Goal: Find contact information: Find contact information

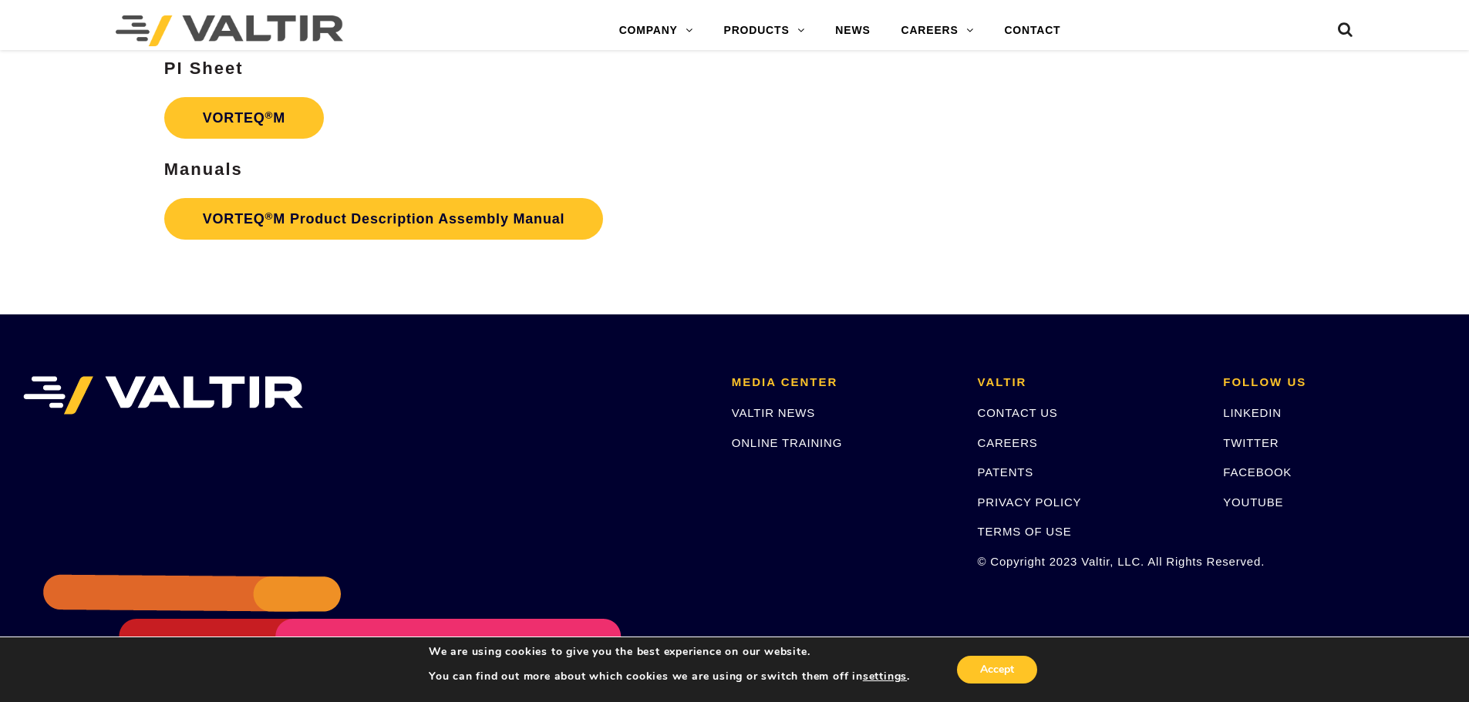
scroll to position [3314, 0]
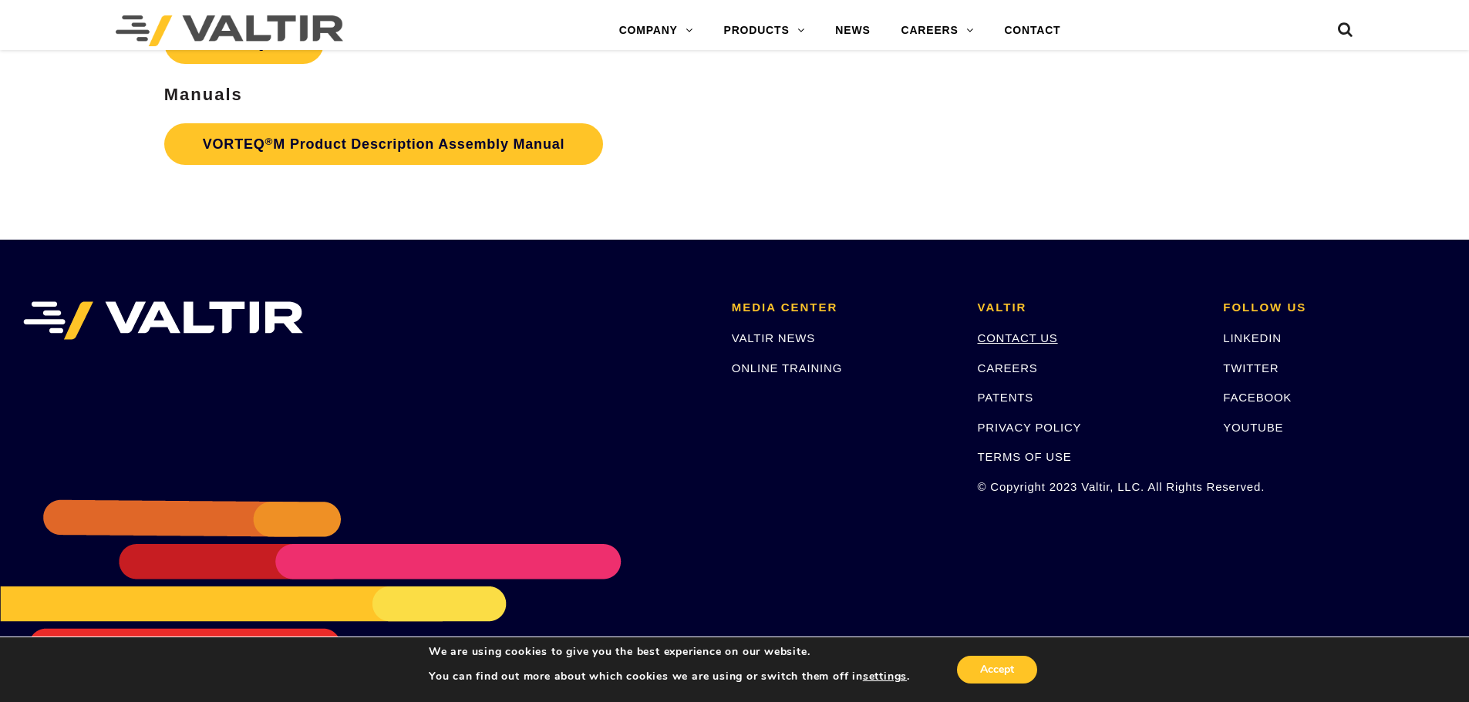
click at [1020, 341] on link "CONTACT US" at bounding box center [1018, 338] width 80 height 13
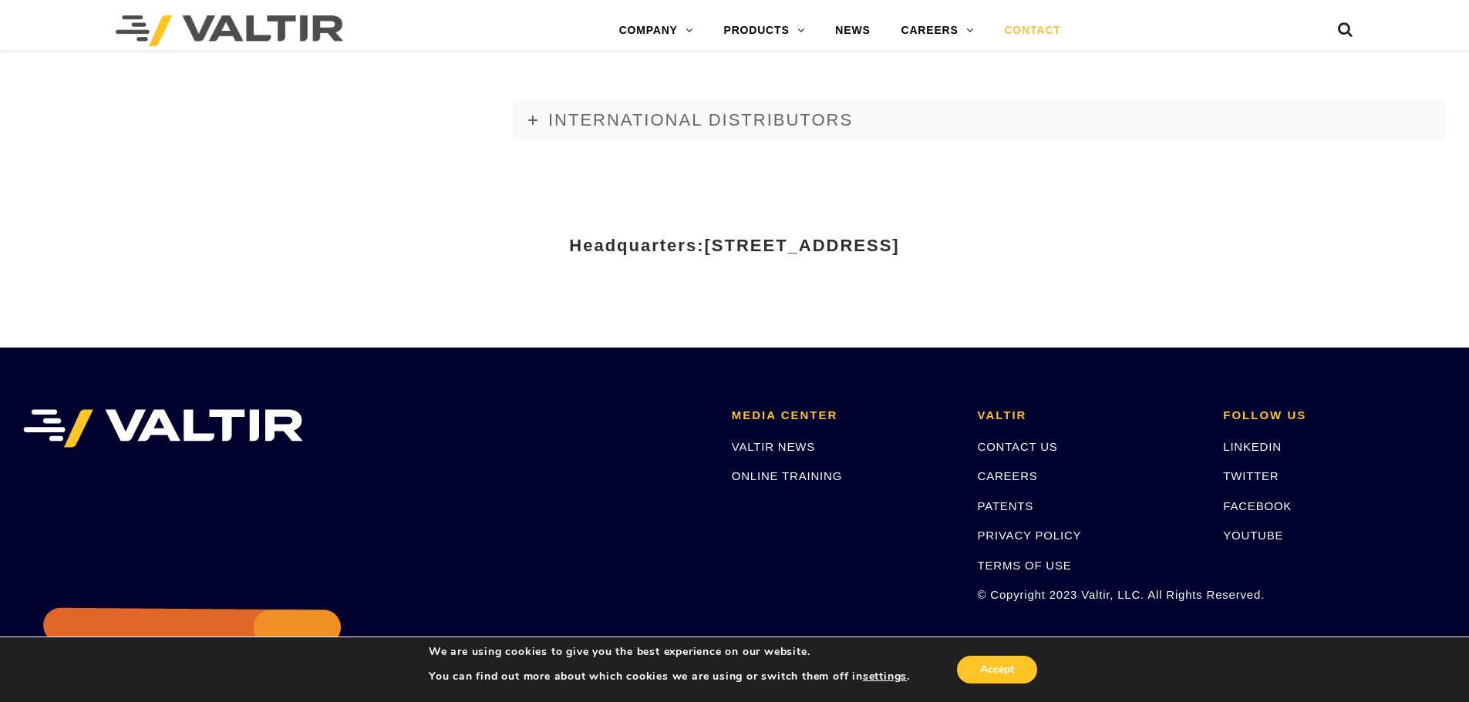
scroll to position [2148, 0]
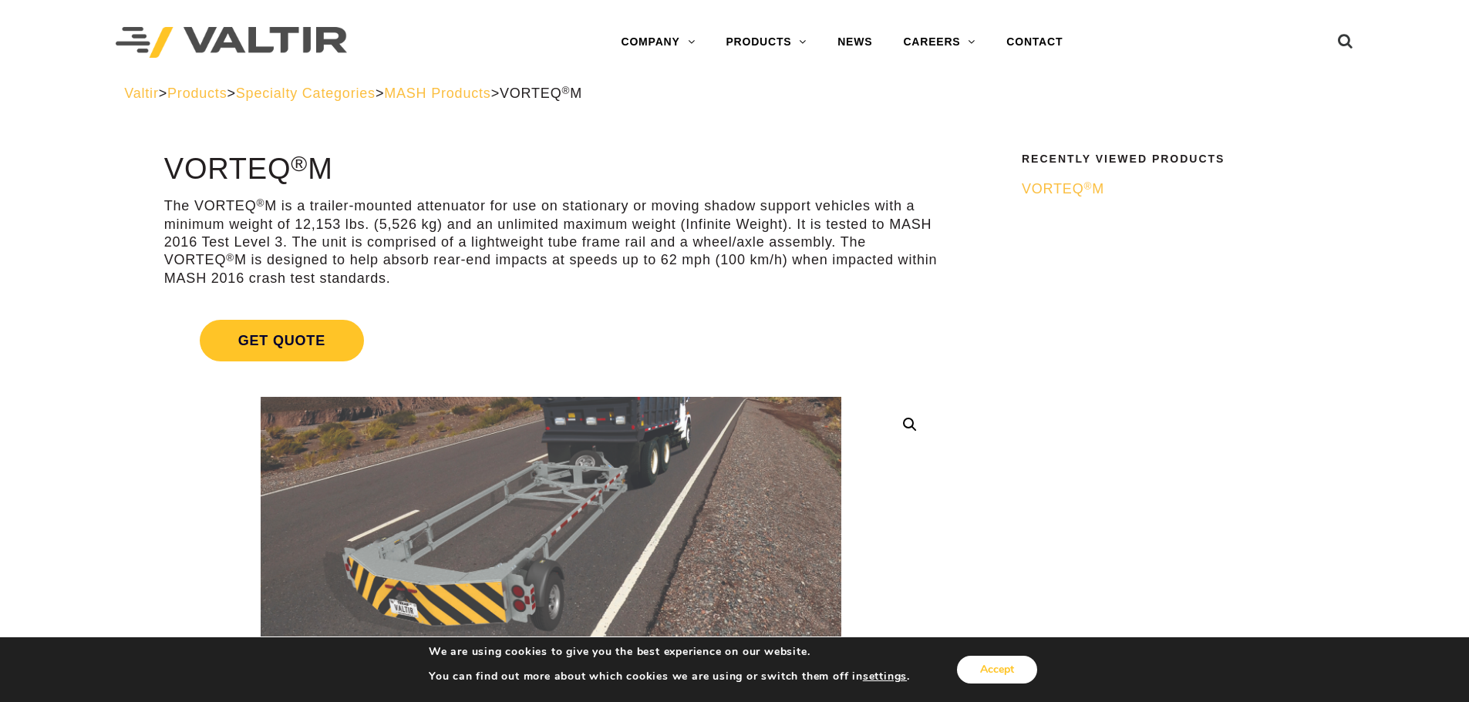
click at [1004, 666] on button "Accept" at bounding box center [997, 670] width 80 height 28
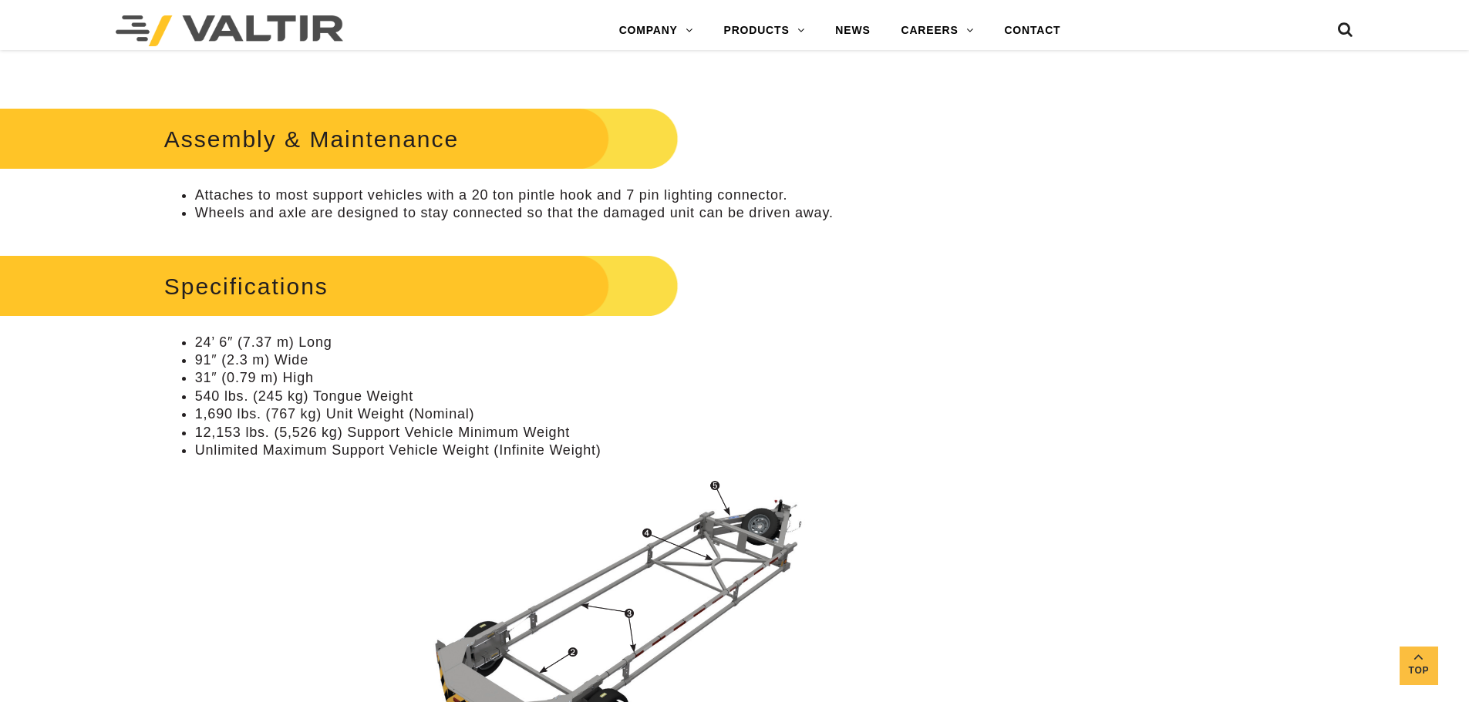
scroll to position [1156, 0]
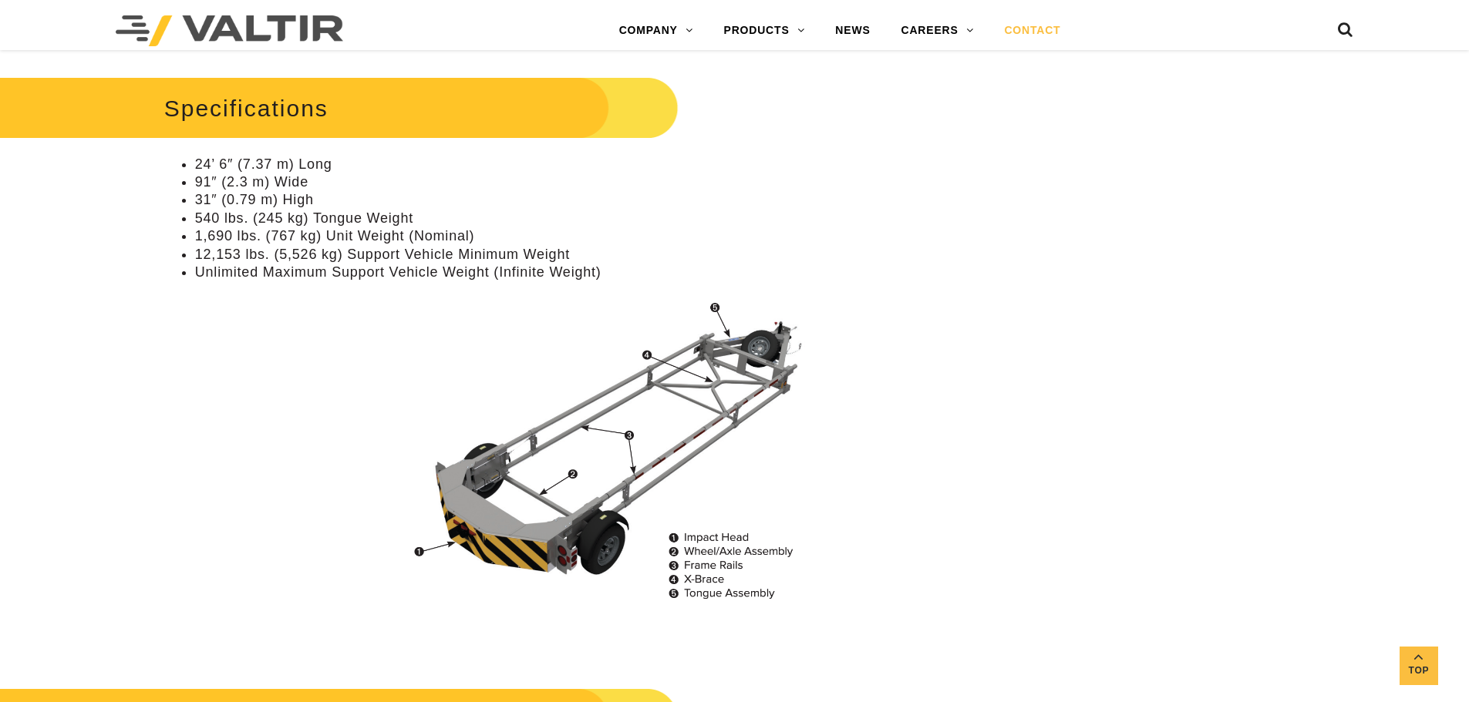
click at [1035, 37] on link "CONTACT" at bounding box center [1031, 30] width 87 height 31
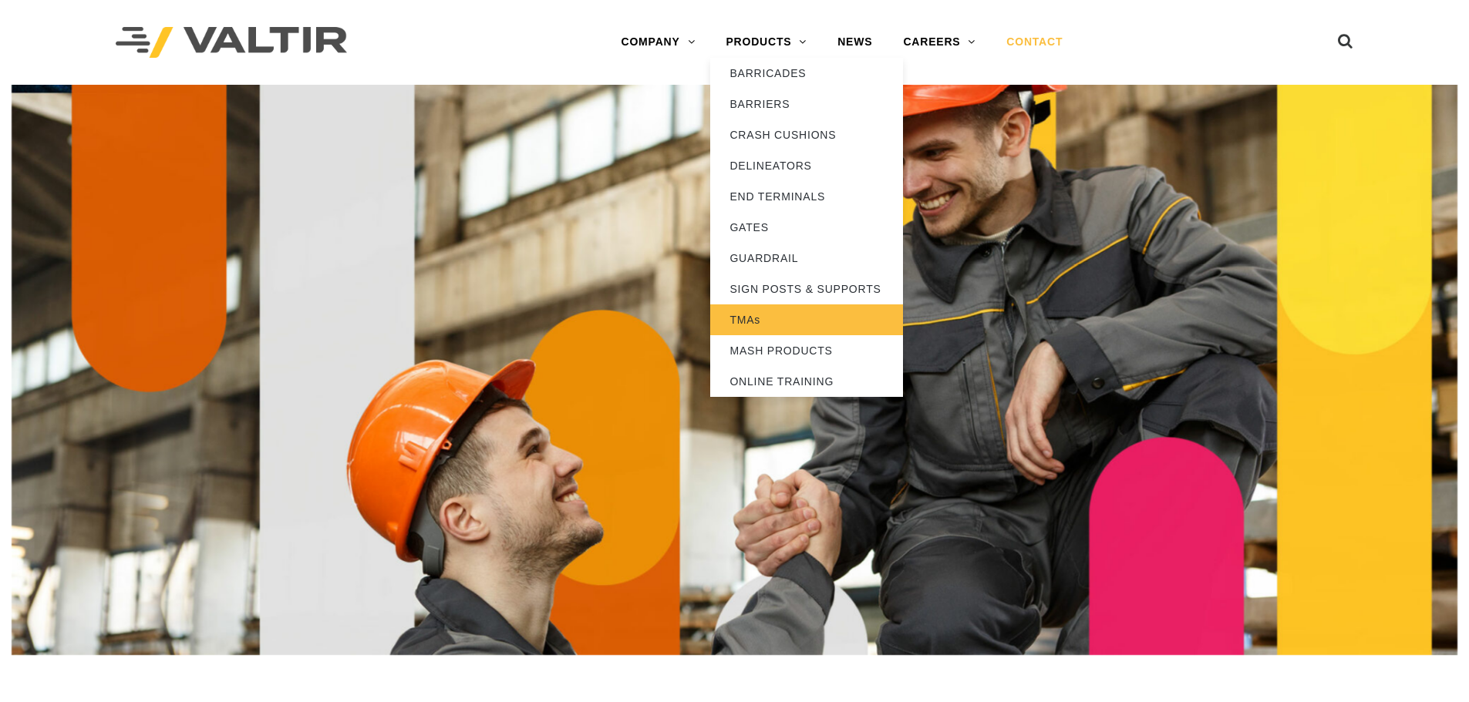
click at [740, 321] on link "TMAs" at bounding box center [806, 320] width 193 height 31
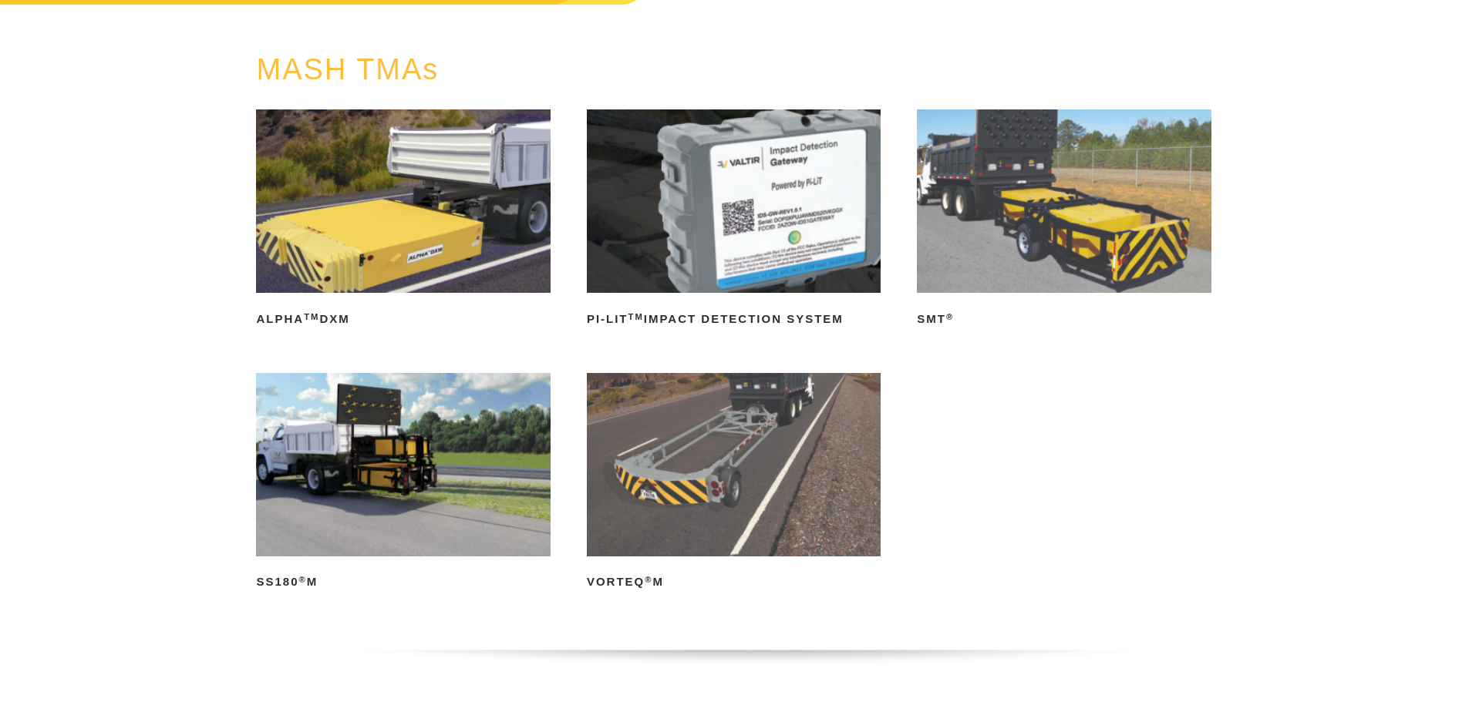
scroll to position [154, 0]
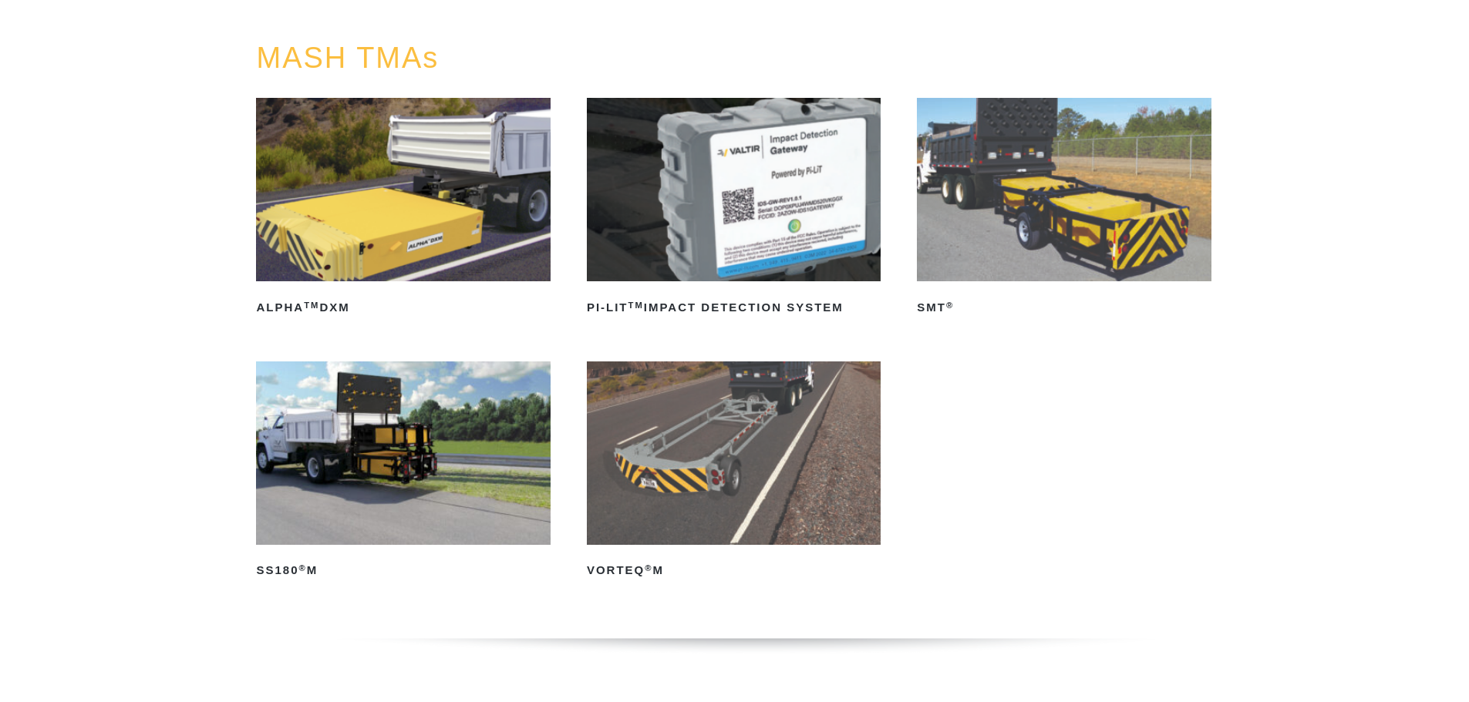
click at [713, 460] on img at bounding box center [734, 453] width 294 height 183
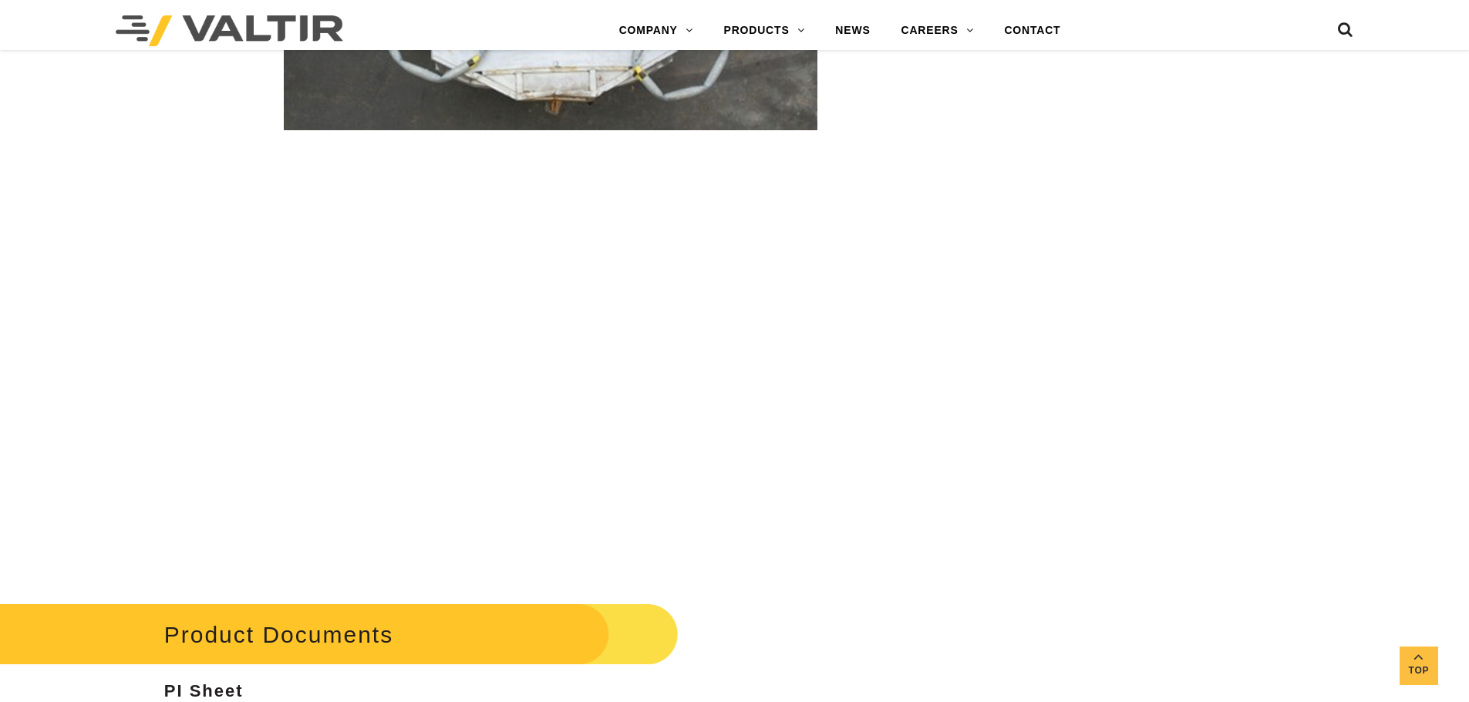
scroll to position [2776, 0]
